Goal: Information Seeking & Learning: Learn about a topic

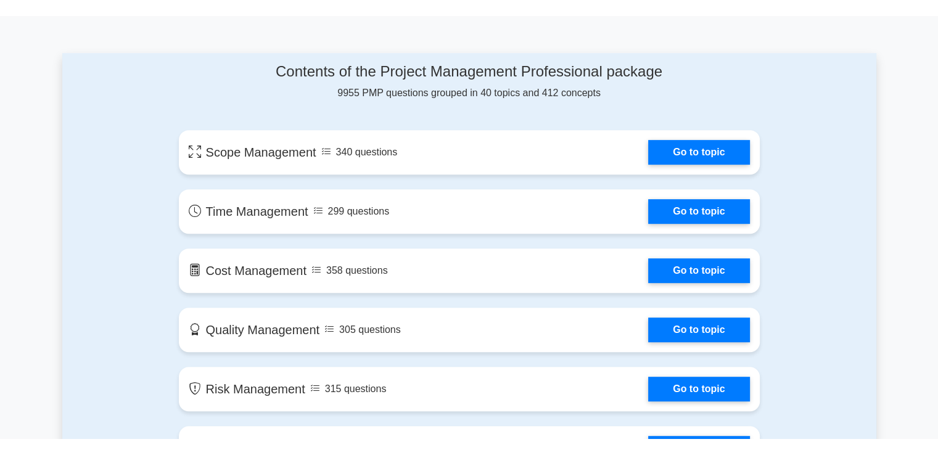
scroll to position [641, 0]
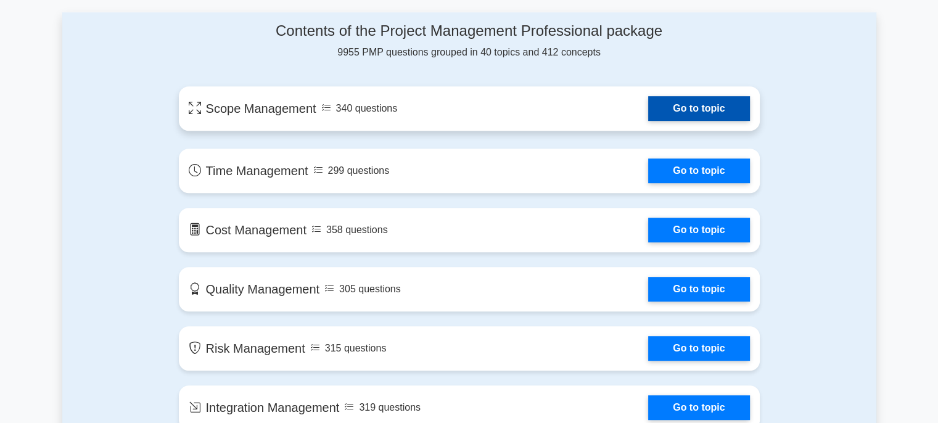
click at [648, 109] on link "Go to topic" at bounding box center [698, 108] width 101 height 25
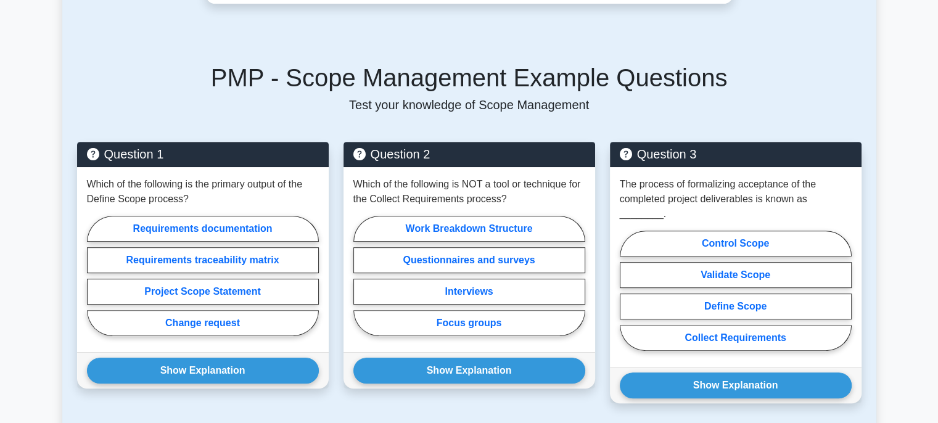
scroll to position [518, 0]
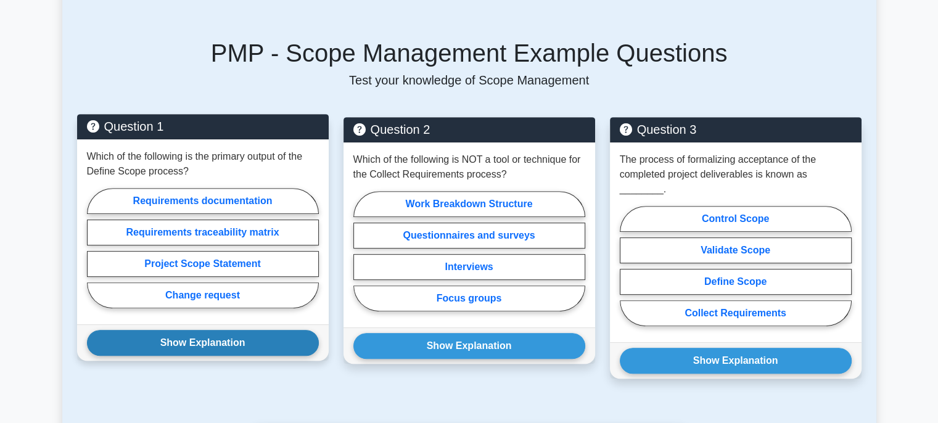
click at [216, 330] on button "Show Explanation" at bounding box center [203, 343] width 232 height 26
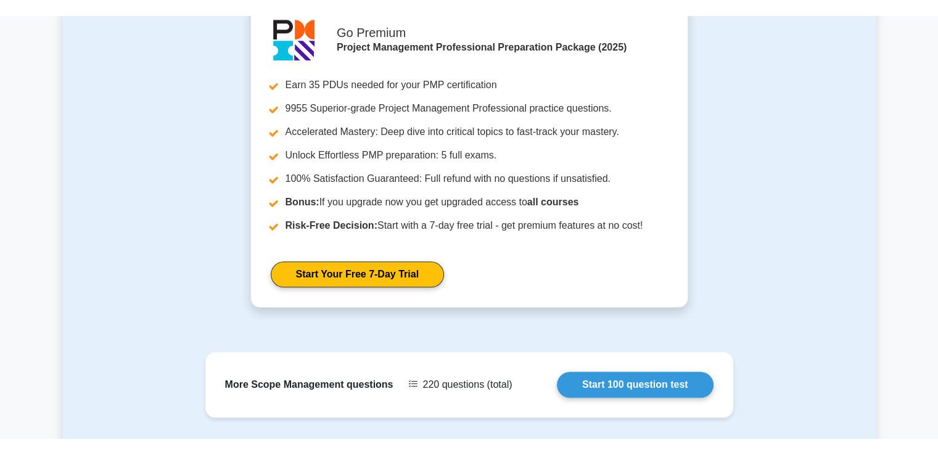
scroll to position [1191, 0]
